Goal: Check status: Check status

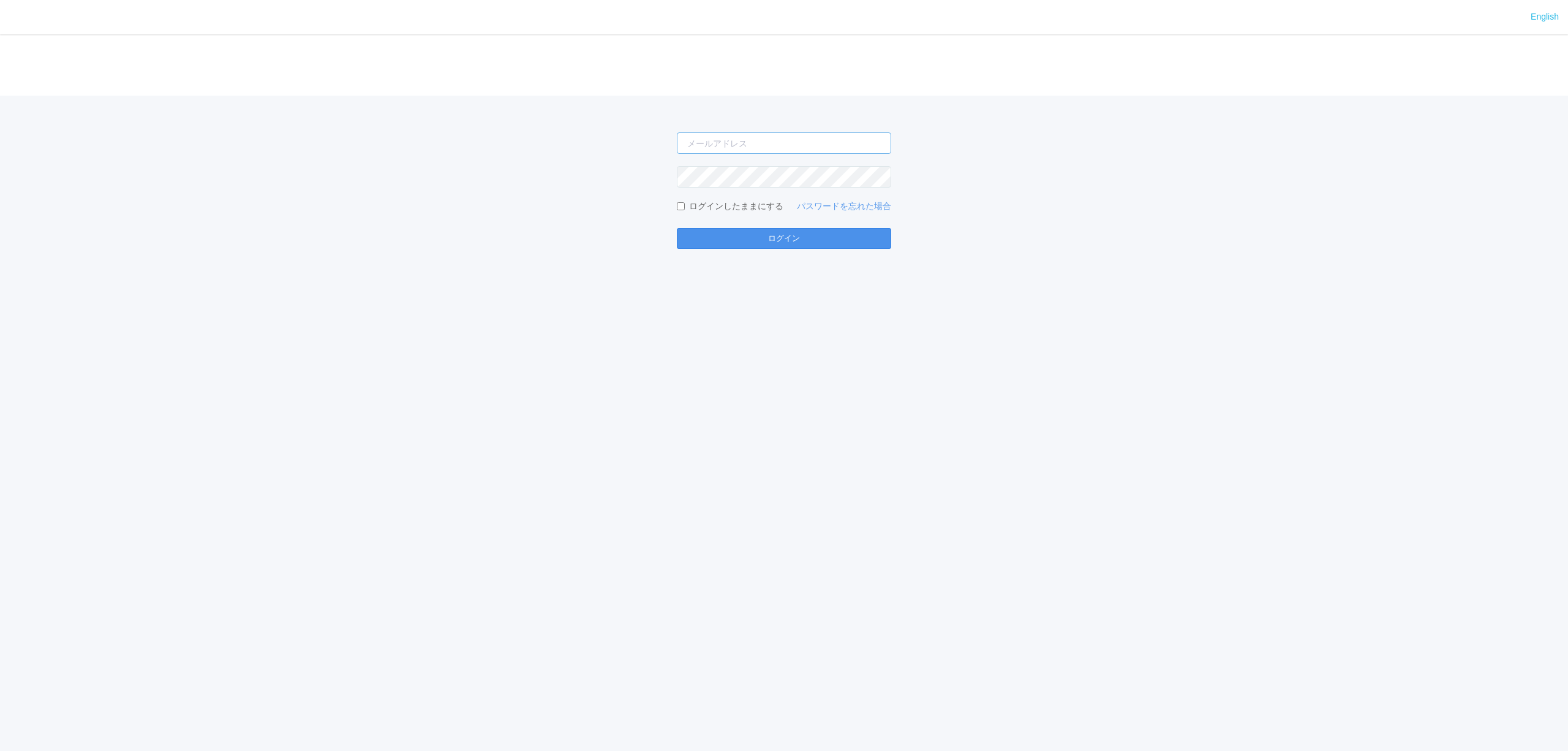
type input "[PERSON_NAME][EMAIL_ADDRESS][DOMAIN_NAME]"
click at [787, 238] on button "ログイン" at bounding box center [784, 238] width 215 height 21
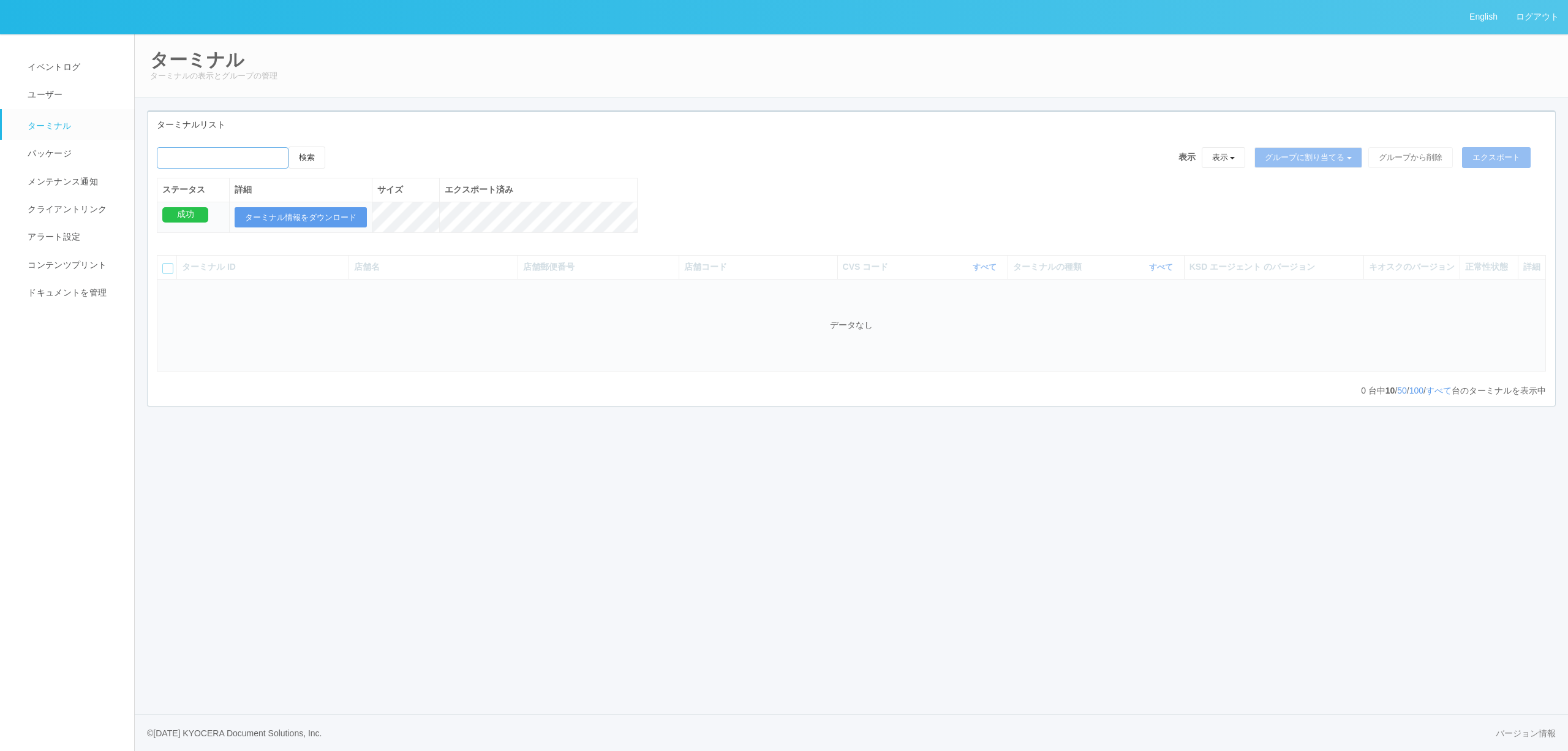
click at [236, 161] on input "emailSearch" at bounding box center [222, 158] width 131 height 21
type input "７"
type input "777777"
click at [289, 147] on button "検索" at bounding box center [307, 157] width 37 height 22
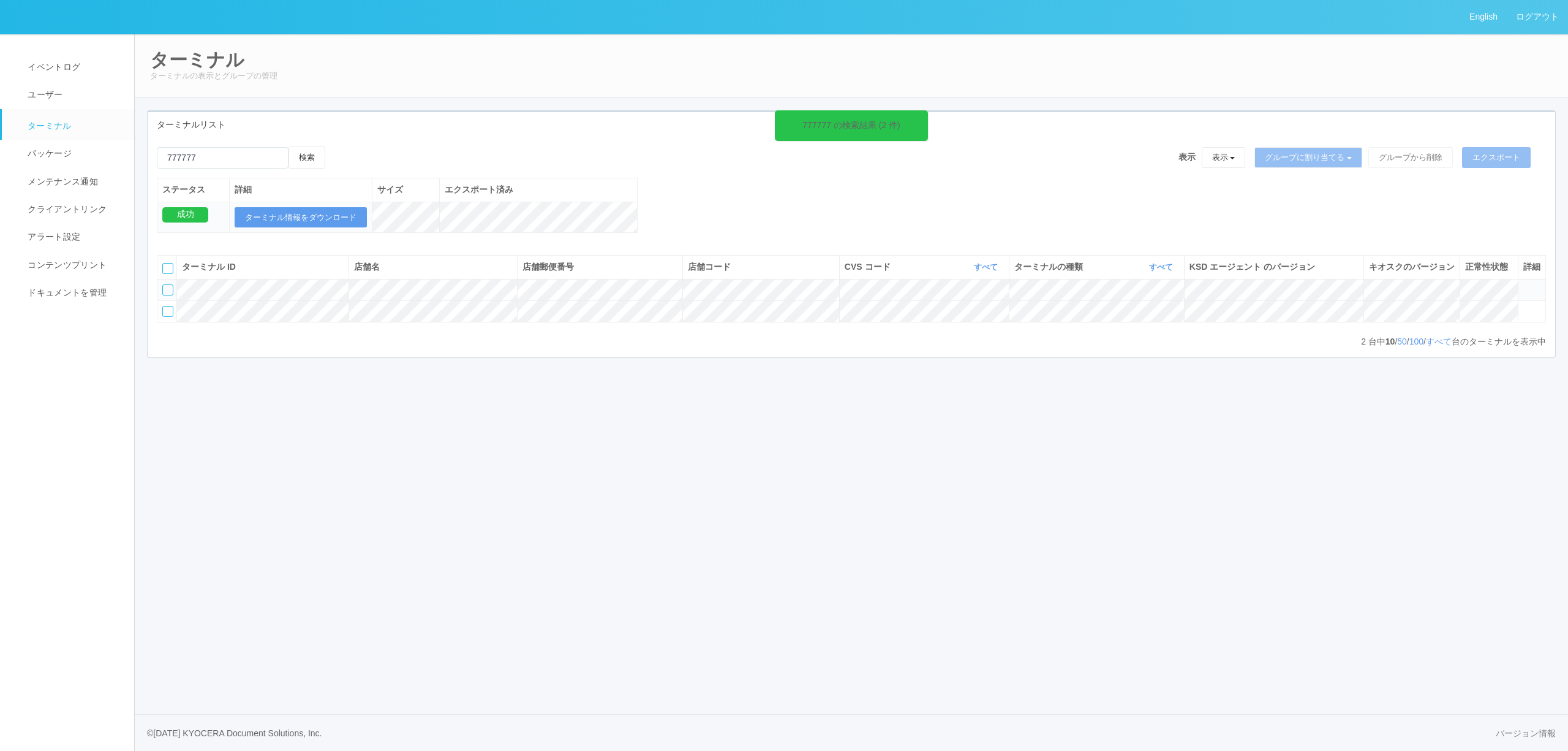
click at [164, 295] on div at bounding box center [168, 290] width 11 height 11
click at [338, 147] on icon at bounding box center [338, 147] width 0 height 0
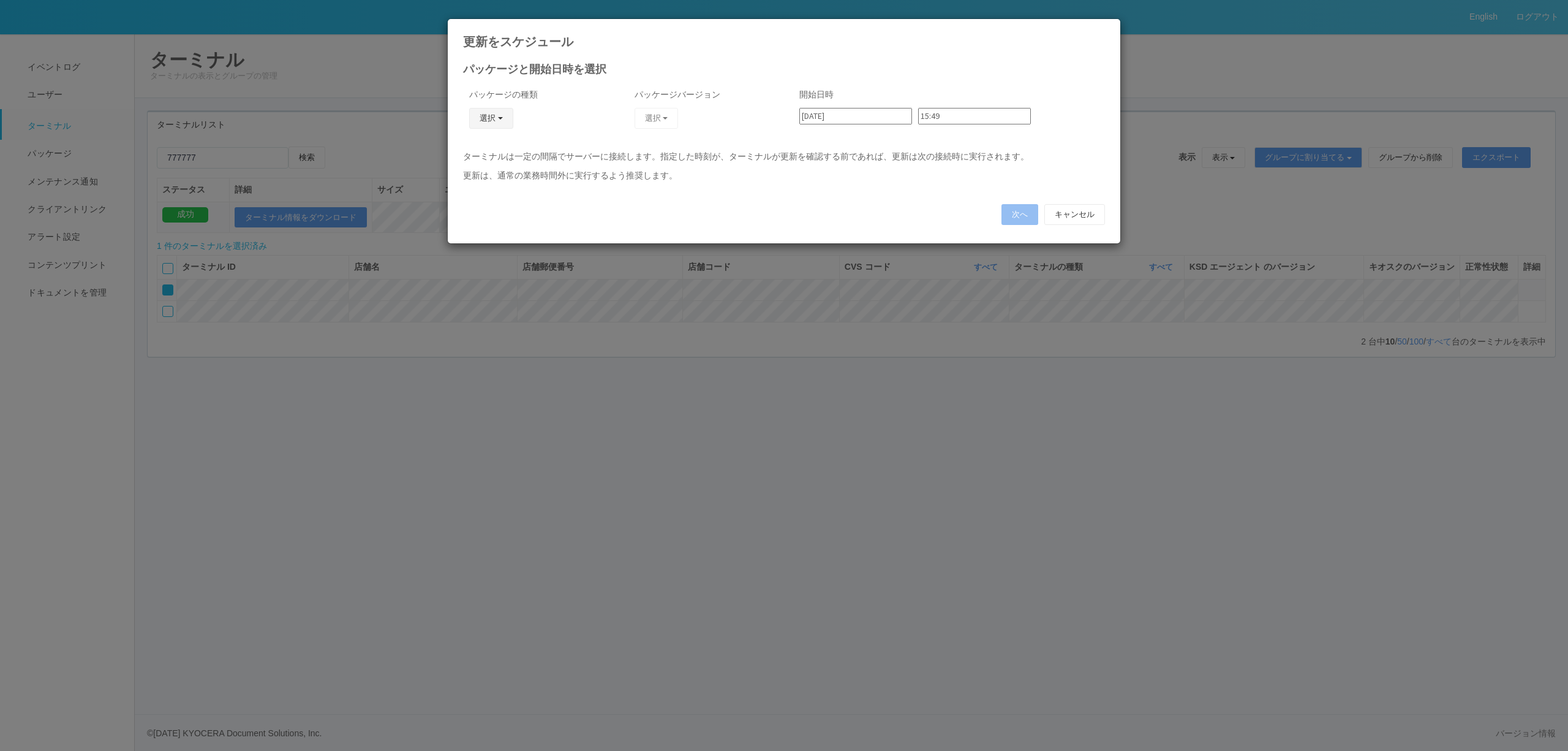
click at [476, 127] on button "選択" at bounding box center [491, 118] width 44 height 21
click at [479, 164] on link "キオスク" at bounding box center [473, 171] width 97 height 19
click at [665, 118] on span "button" at bounding box center [665, 118] width 5 height 2
click at [628, 152] on link "2.1.5218" at bounding box center [626, 152] width 121 height 19
click at [1013, 215] on button "次へ" at bounding box center [1020, 214] width 37 height 21
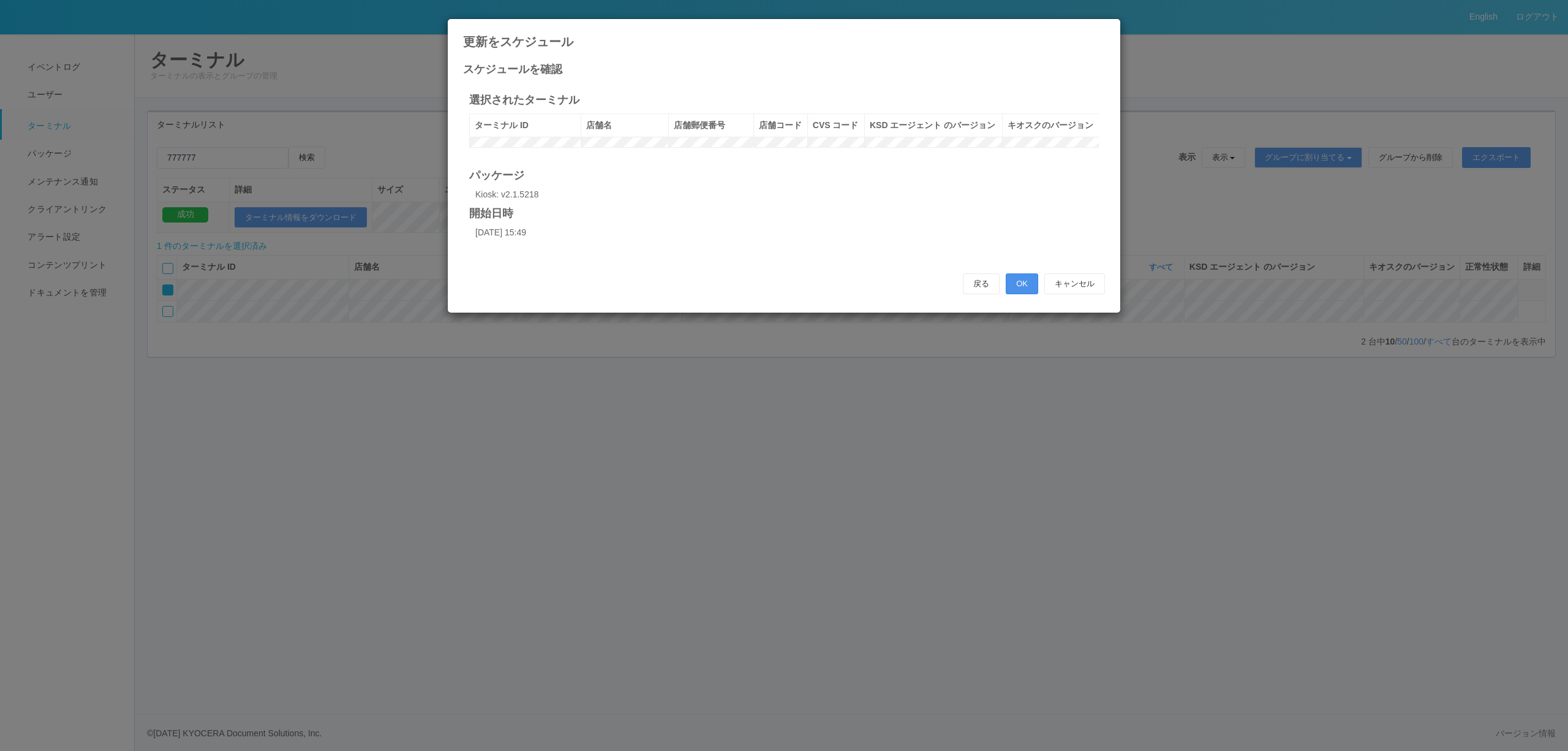
click at [1025, 294] on button "OK" at bounding box center [1022, 283] width 33 height 21
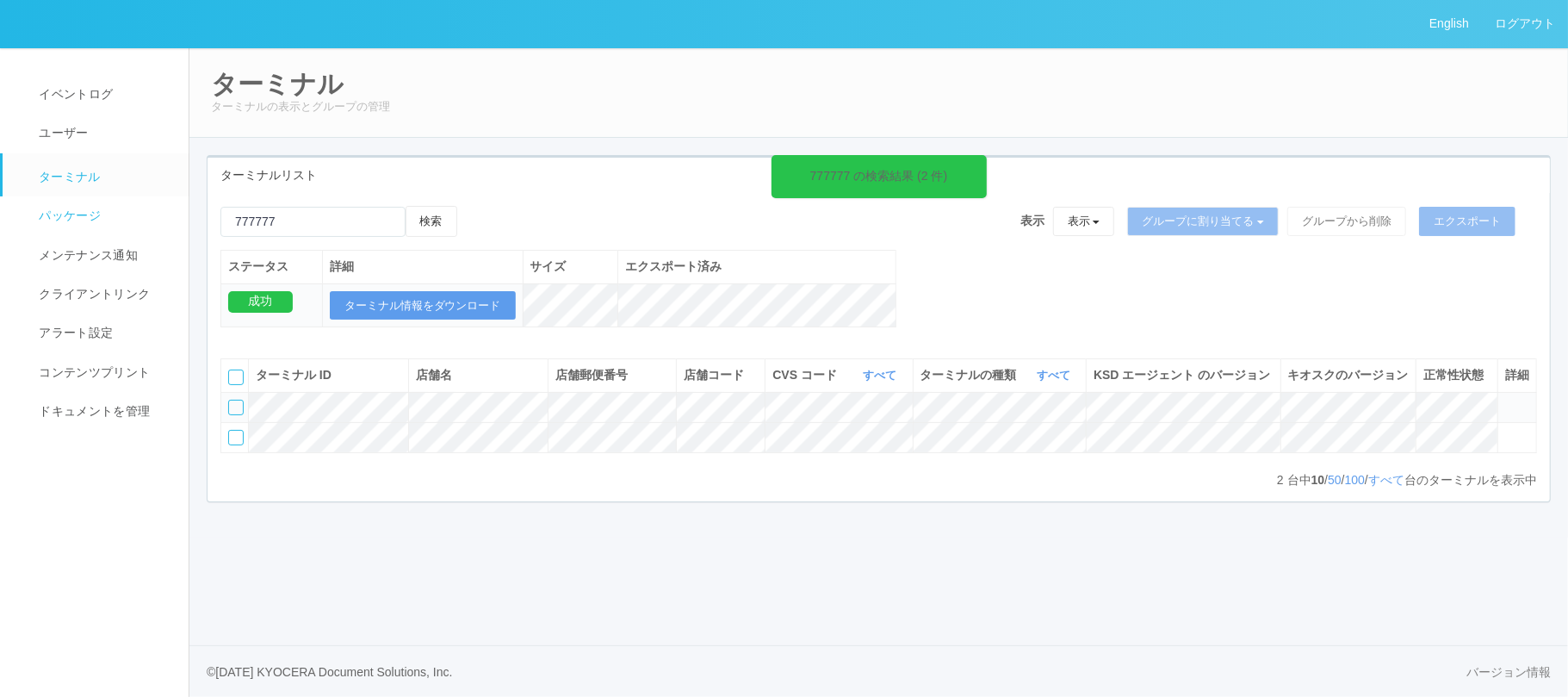
click at [47, 214] on span "パッケージ" at bounding box center [67, 216] width 66 height 14
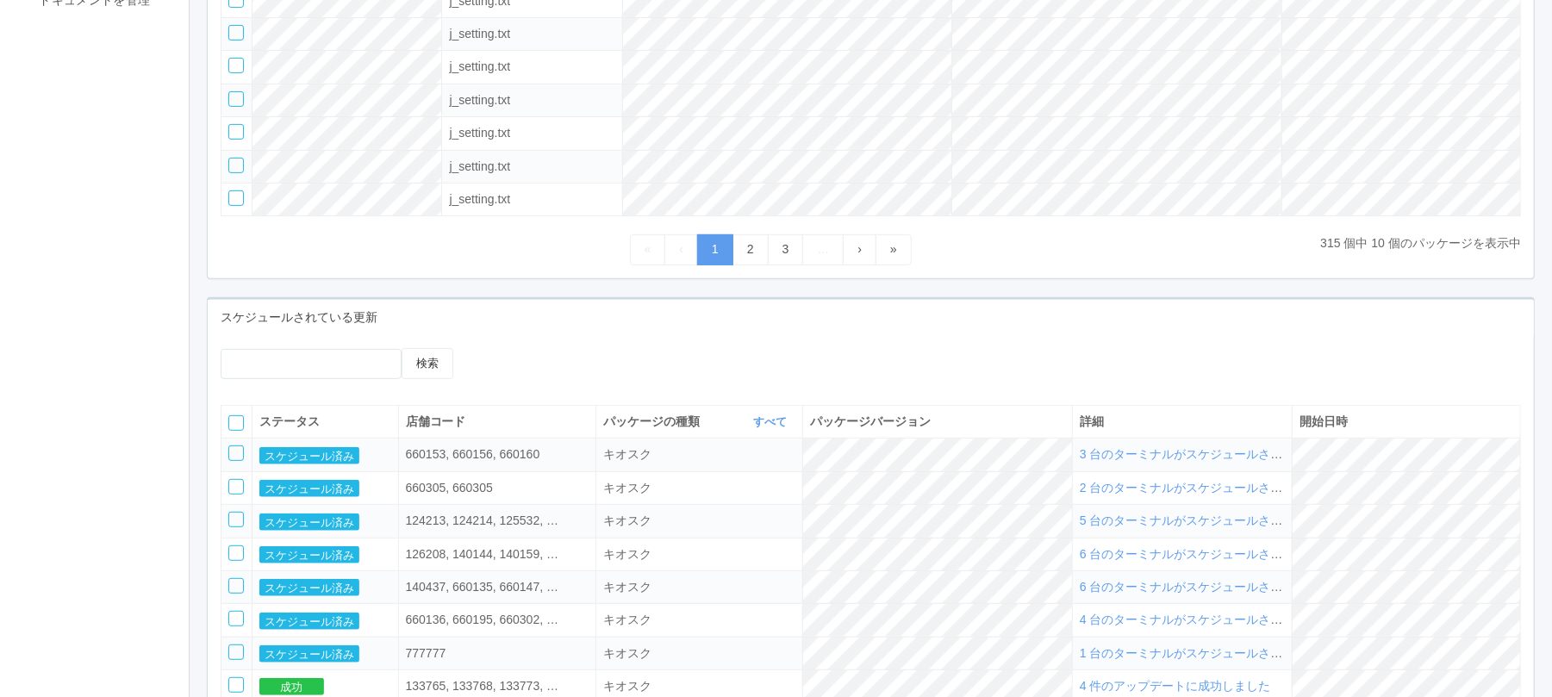
scroll to position [652, 0]
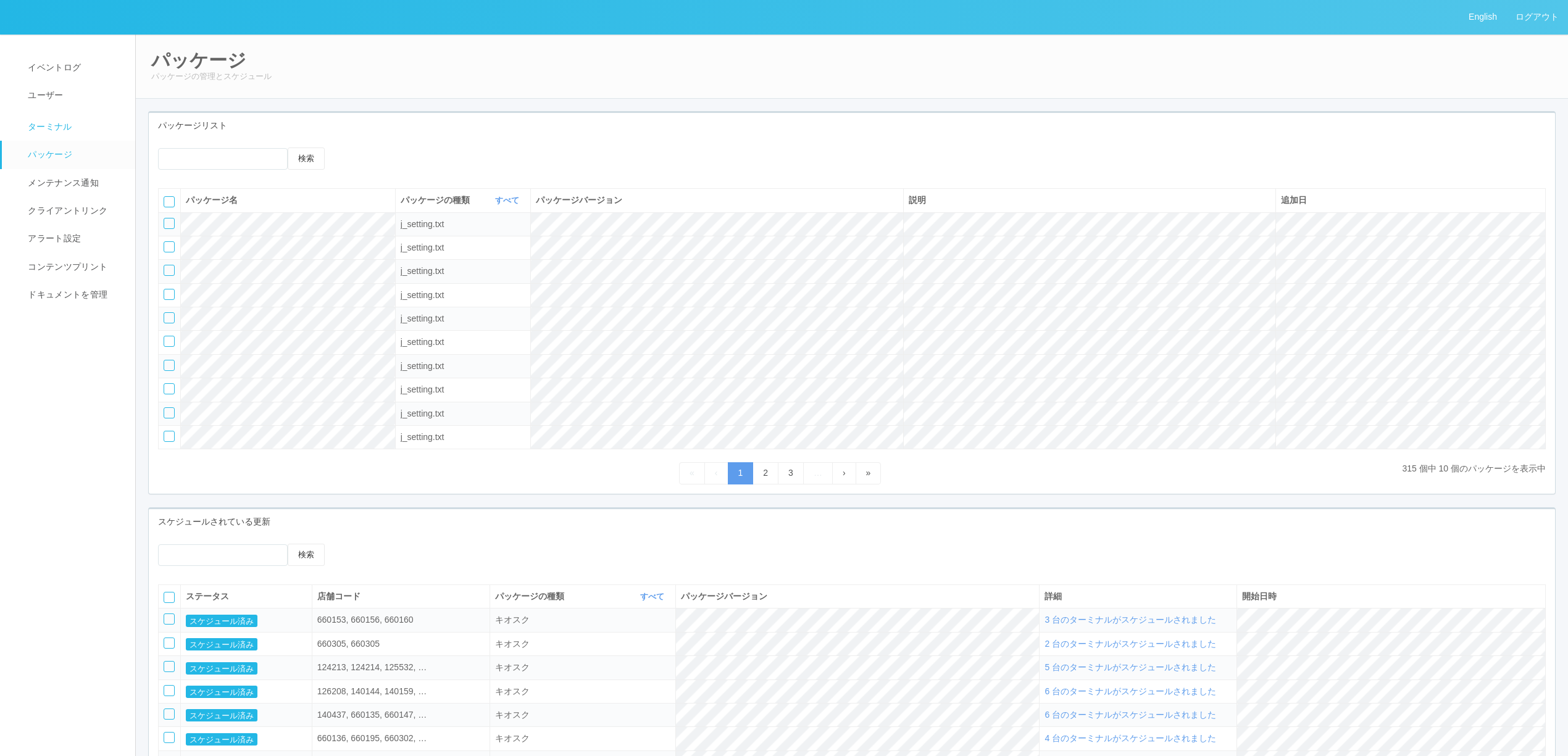
click at [54, 122] on span "ターミナル" at bounding box center [48, 127] width 47 height 10
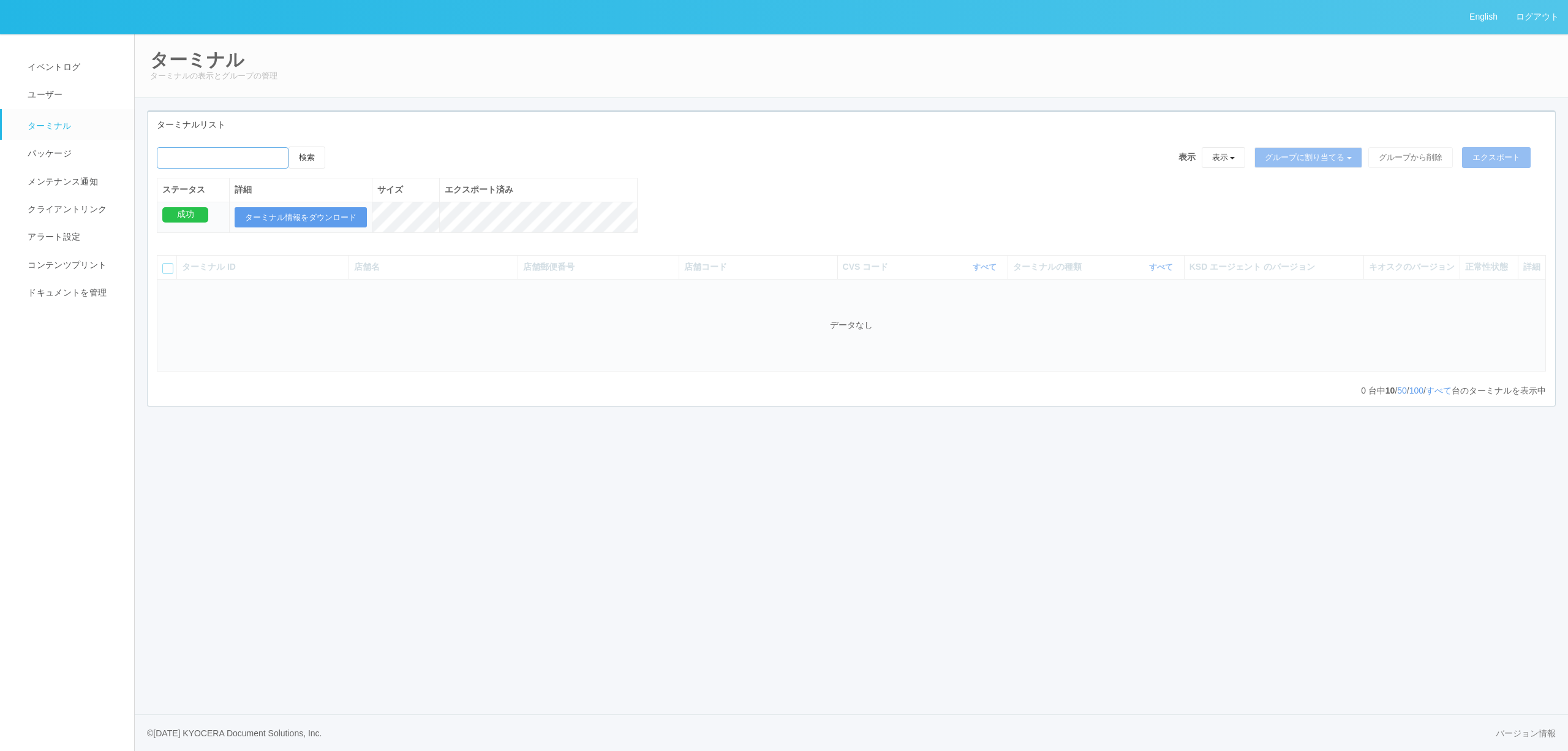
click at [274, 161] on input "emailSearch" at bounding box center [222, 158] width 131 height 21
type input "777777"
click at [289, 147] on button "検索" at bounding box center [307, 157] width 37 height 22
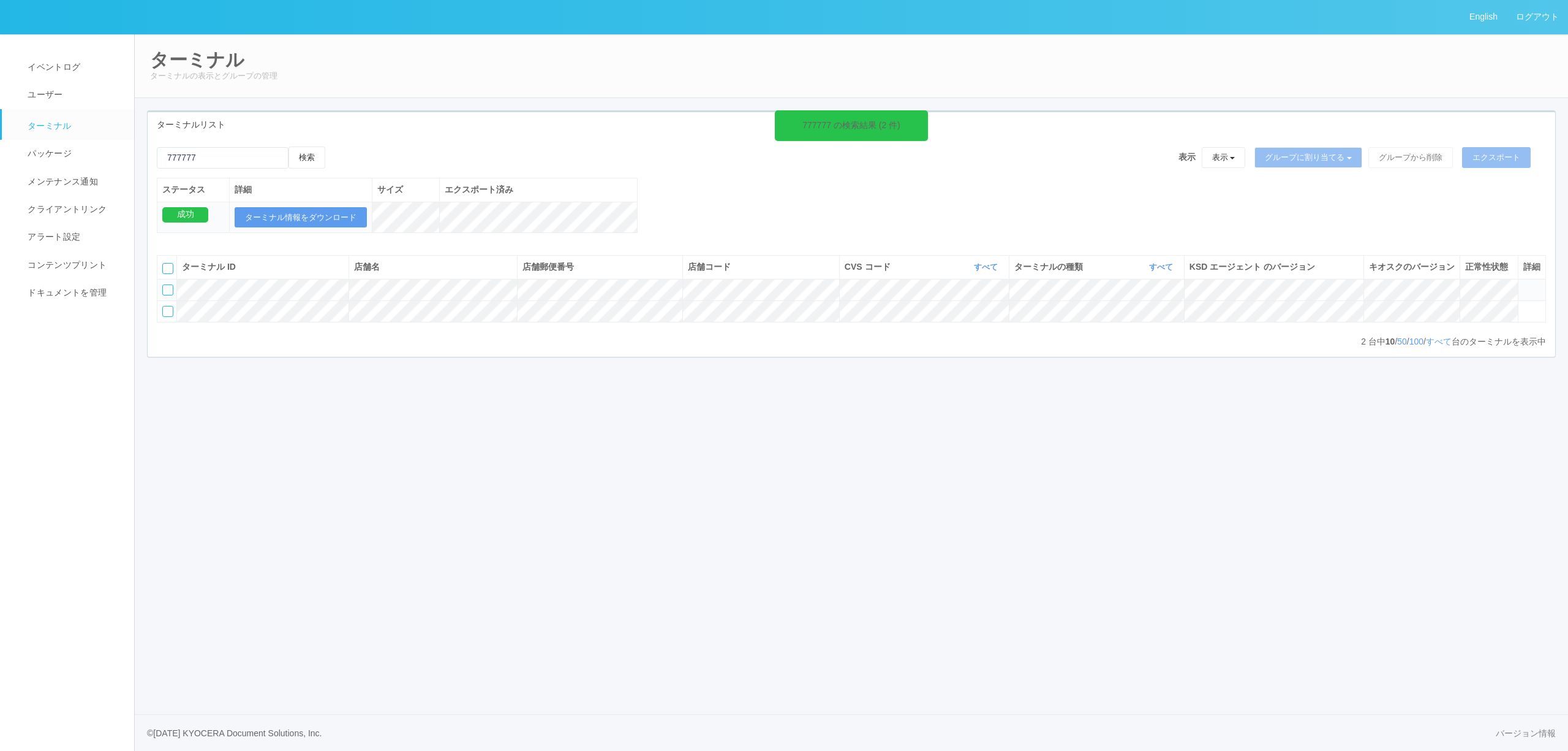
click at [1102, 284] on icon at bounding box center [1523, 284] width 0 height 0
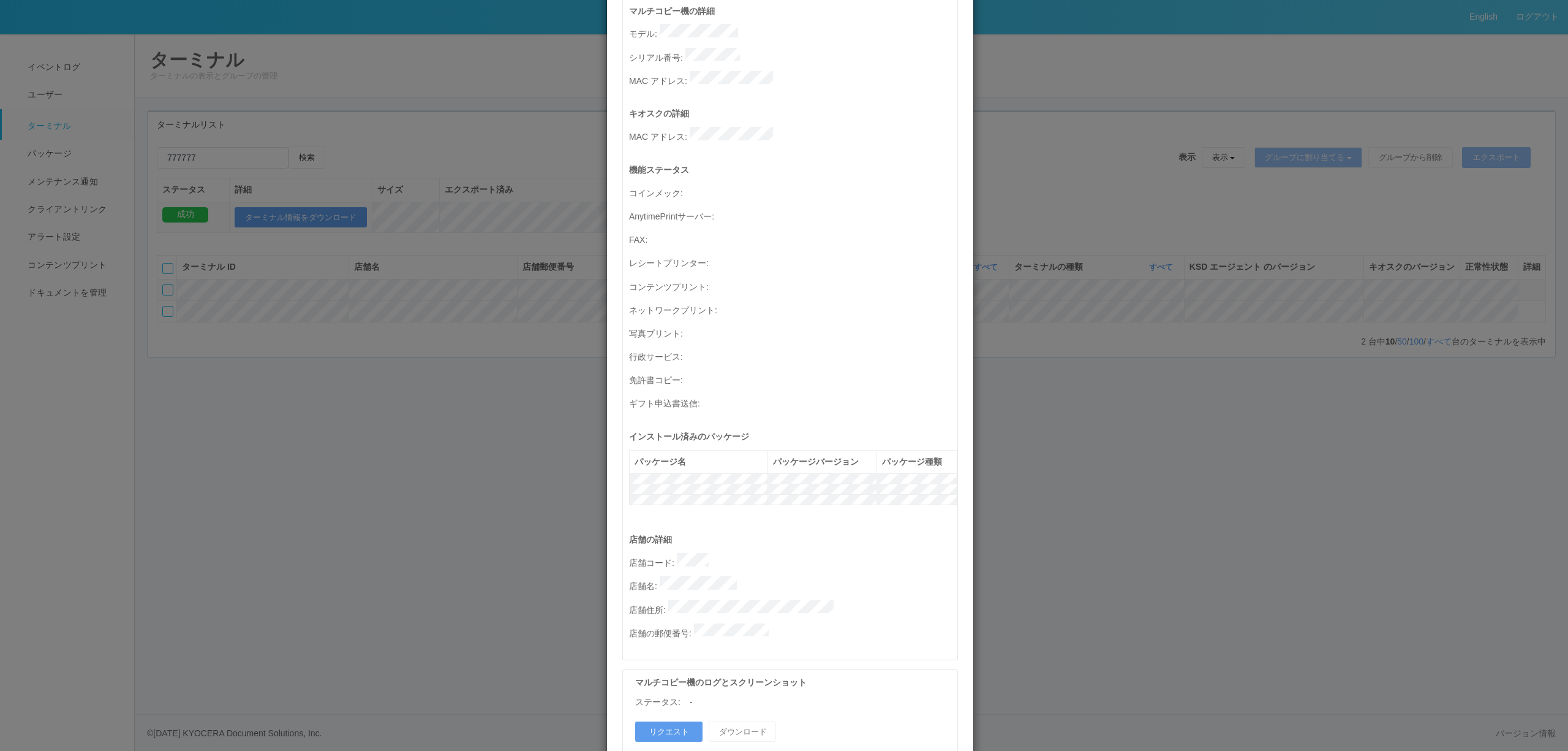
scroll to position [82, 0]
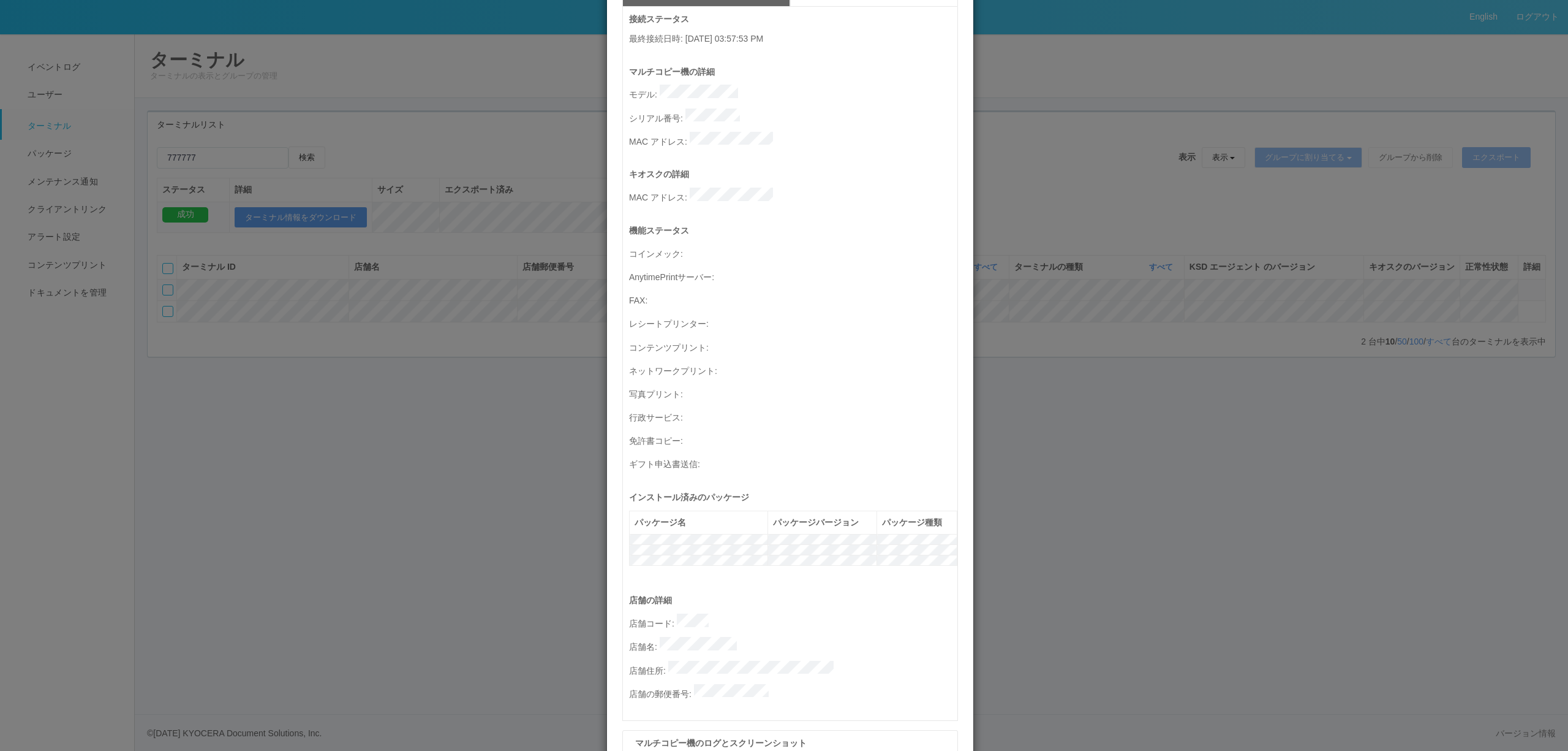
click at [985, 192] on div "ターミナルの詳細 詳細 S.M.A.R.T 接続ステータス 最終接続日時 : 09/01/2025 03:57:53 PM マルチコピー機の詳細 モデル : …" at bounding box center [784, 376] width 1568 height 751
